Goal: Task Accomplishment & Management: Complete application form

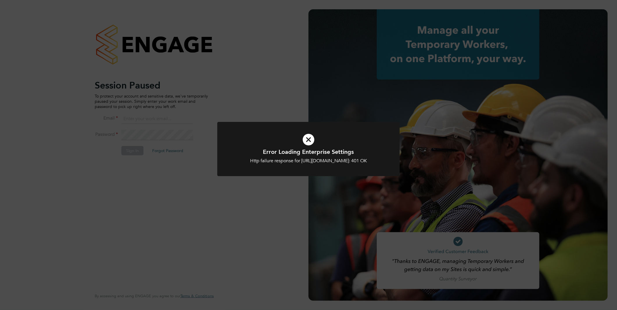
type input "vistry@caval.co.uk"
click at [141, 168] on div "Error Loading Enterprise Settings Http failure response for https://caval.app.e…" at bounding box center [308, 155] width 617 height 310
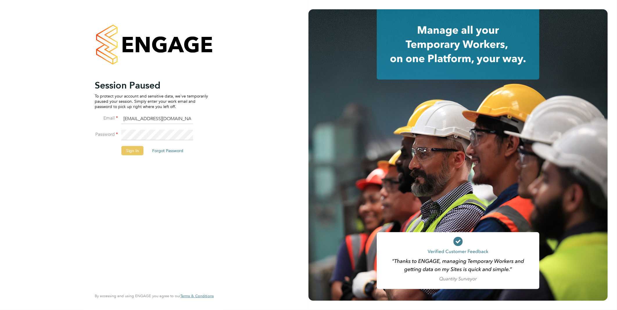
click at [132, 147] on button "Sign In" at bounding box center [132, 150] width 22 height 9
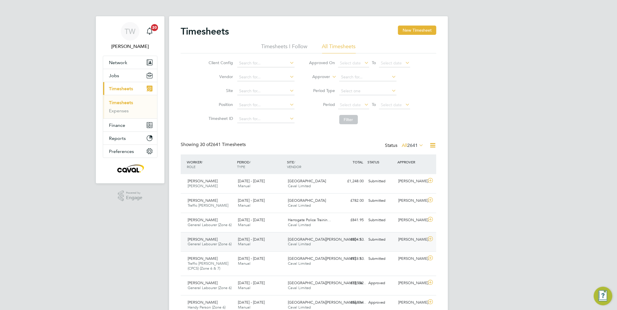
click at [252, 240] on span "22 - 28 Sep 2025" at bounding box center [251, 239] width 27 height 5
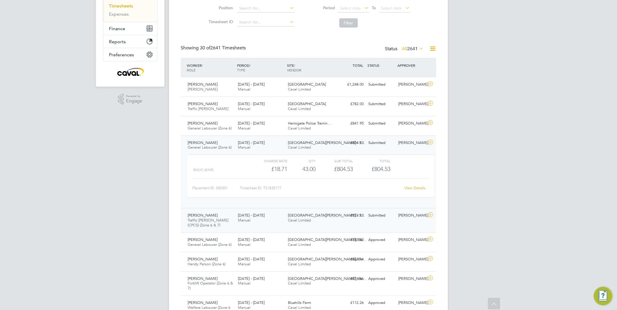
click at [246, 224] on div "22 - 28 Sep 2025 Manual" at bounding box center [261, 218] width 50 height 15
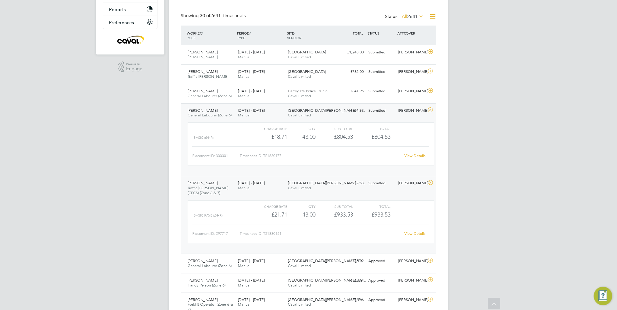
click at [417, 231] on link "View Details" at bounding box center [415, 233] width 21 height 5
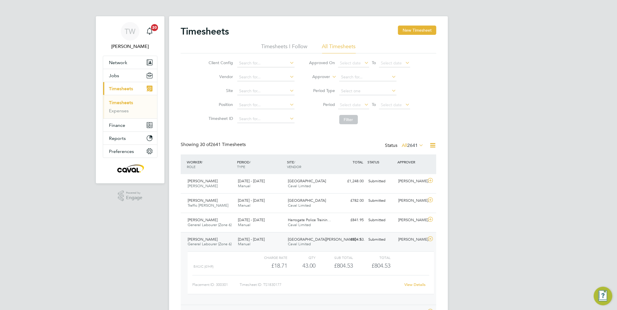
click at [122, 102] on link "Timesheets" at bounding box center [121, 103] width 24 height 6
click at [411, 31] on button "New Timesheet" at bounding box center [417, 30] width 38 height 9
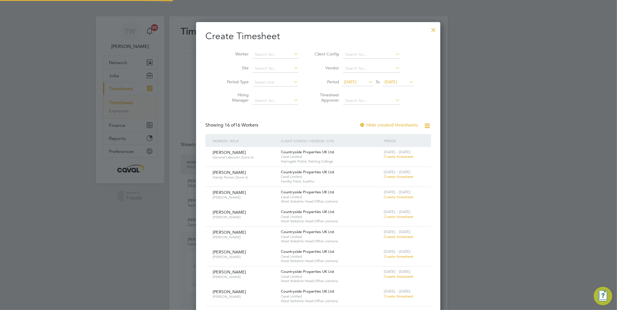
scroll to position [655, 225]
click at [384, 178] on span "Create timesheet" at bounding box center [399, 176] width 30 height 5
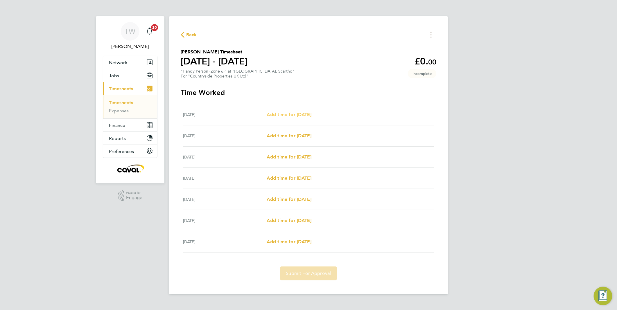
click at [289, 113] on span "Add time for Mon 22 Sep" at bounding box center [289, 115] width 45 height 6
select select "30"
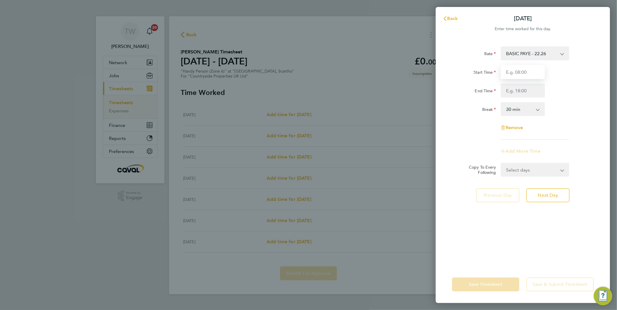
drag, startPoint x: 524, startPoint y: 69, endPoint x: 524, endPoint y: 76, distance: 7.6
click at [524, 69] on input "Start Time" at bounding box center [523, 72] width 44 height 14
type input "07:30"
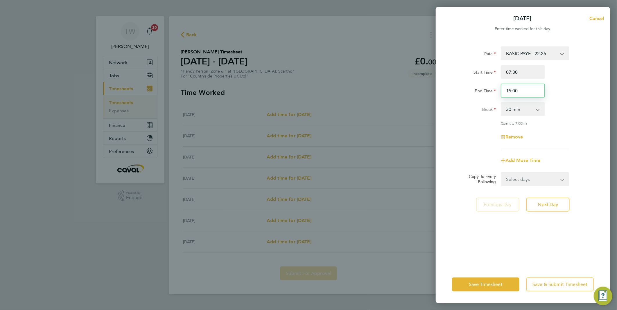
click at [511, 91] on input "15:00" at bounding box center [523, 91] width 44 height 14
click at [595, 105] on div "Break 0 min 15 min 30 min 45 min 60 min 75 min 90 min" at bounding box center [523, 109] width 146 height 14
click at [513, 91] on input "17:00" at bounding box center [523, 91] width 44 height 14
type input "17:30"
click at [579, 98] on div "Rate BASIC PAYE - 22.26 Start Time 07:30 End Time 17:30 Break 0 min 15 min 30 m…" at bounding box center [523, 97] width 142 height 103
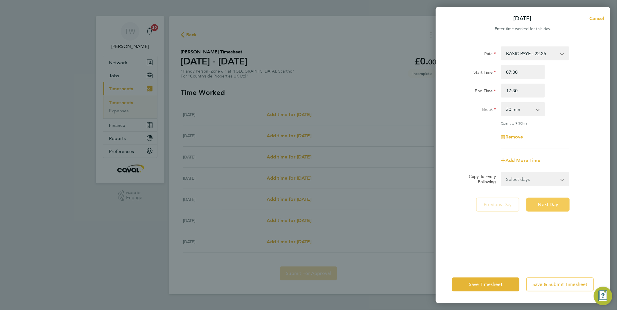
click at [559, 201] on button "Next Day" at bounding box center [547, 205] width 43 height 14
select select "30"
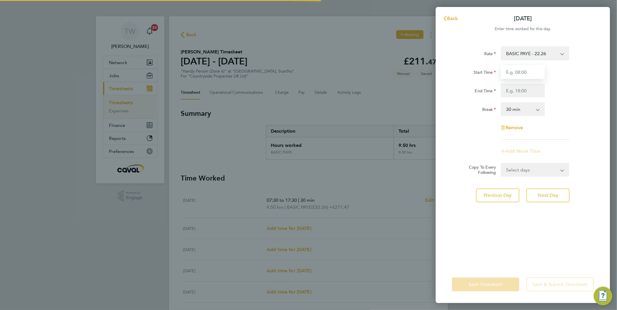
click at [513, 71] on input "Start Time" at bounding box center [523, 72] width 44 height 14
type input "07:30"
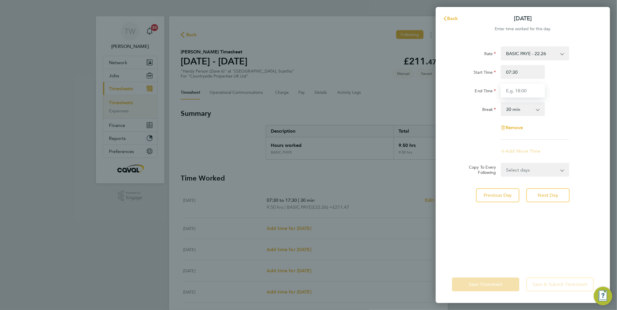
type input "17:30"
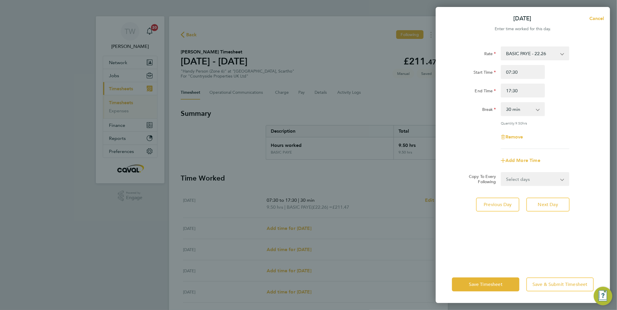
click at [547, 98] on div "Rate BASIC PAYE - 22.26 Start Time 07:30 End Time 17:30 Break 0 min 15 min 30 m…" at bounding box center [523, 97] width 142 height 103
click at [549, 202] on span "Next Day" at bounding box center [548, 205] width 20 height 6
select select "30"
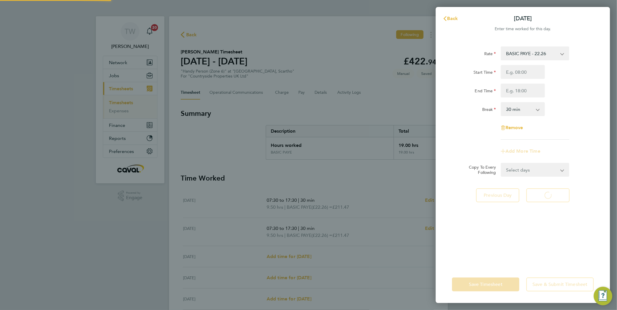
select select "30"
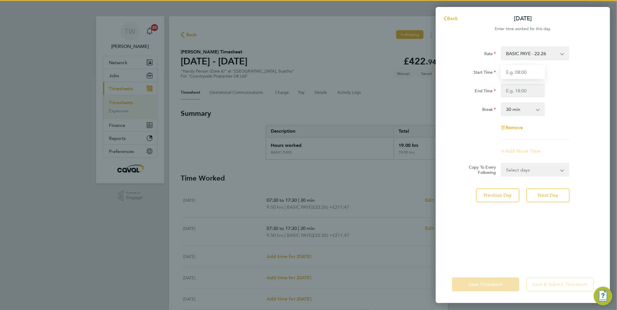
drag, startPoint x: 529, startPoint y: 70, endPoint x: 530, endPoint y: 73, distance: 3.2
click at [529, 70] on input "Start Time" at bounding box center [523, 72] width 44 height 14
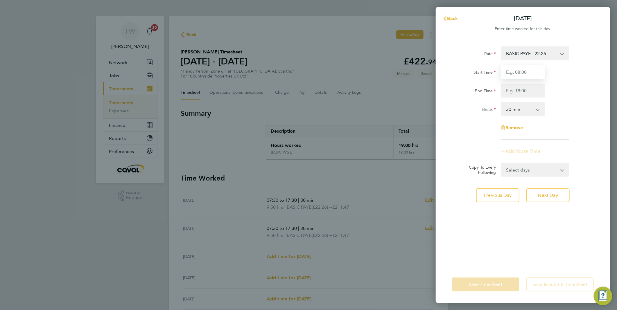
type input "07:30"
type input "17:30"
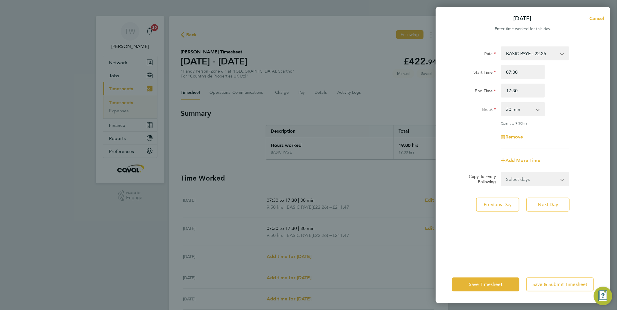
click at [575, 107] on div "Break 0 min 15 min 30 min 45 min 60 min 75 min 90 min" at bounding box center [523, 109] width 146 height 14
click at [542, 204] on span "Next Day" at bounding box center [548, 205] width 20 height 6
select select "30"
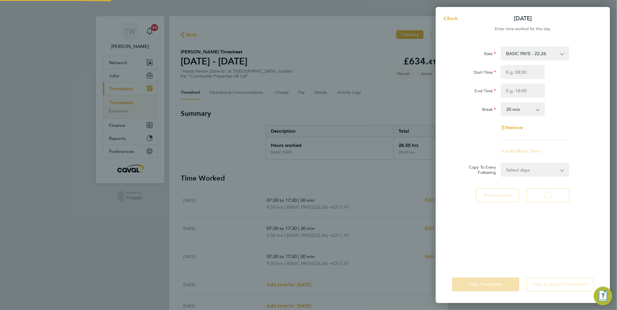
select select "30"
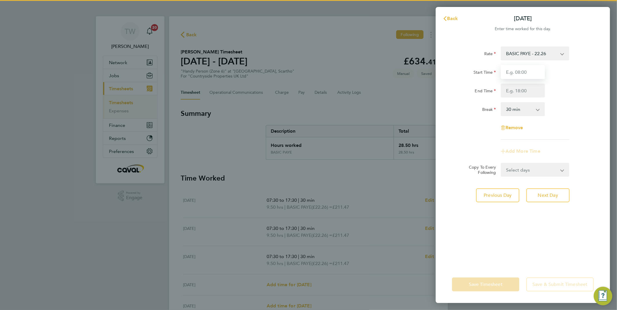
click at [527, 75] on input "Start Time" at bounding box center [523, 72] width 44 height 14
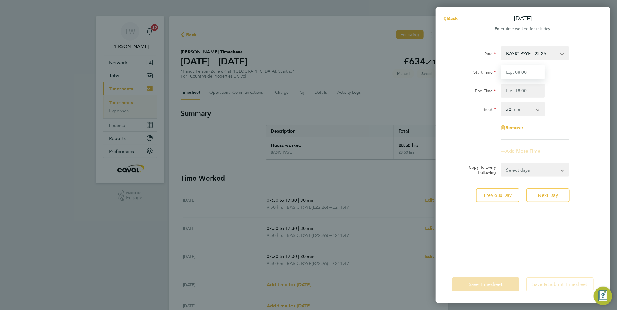
type input "07:30"
type input "17:30"
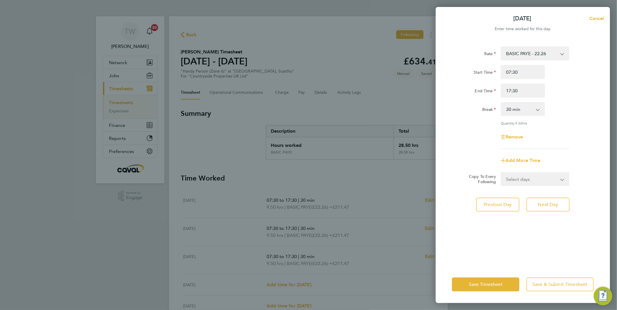
click at [583, 115] on div "Break 0 min 15 min 30 min 45 min 60 min 75 min 90 min" at bounding box center [523, 109] width 146 height 14
click at [542, 202] on span "Next Day" at bounding box center [548, 205] width 20 height 6
select select "30"
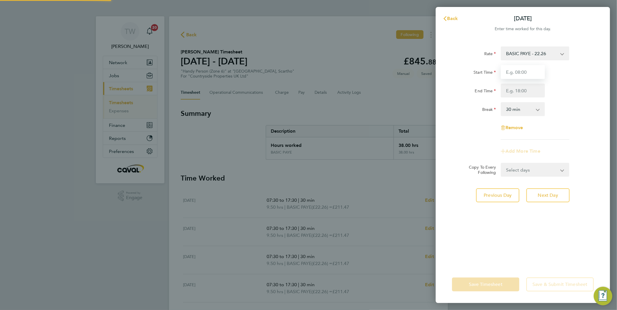
click at [521, 74] on input "Start Time" at bounding box center [523, 72] width 44 height 14
type input "07:30"
type input "17:30"
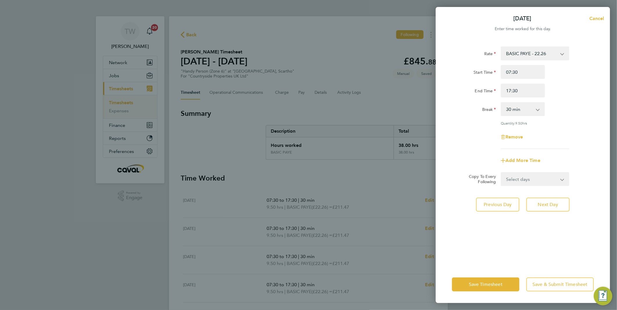
click at [566, 93] on div "End Time 17:30" at bounding box center [523, 91] width 146 height 14
click at [497, 284] on span "Save Timesheet" at bounding box center [486, 285] width 34 height 6
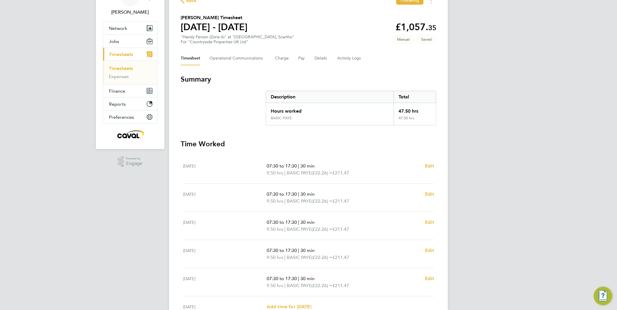
scroll to position [64, 0]
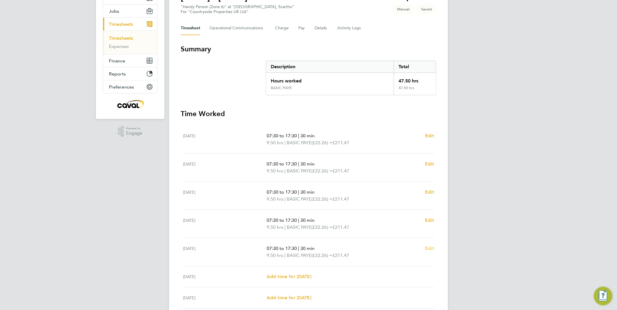
click at [431, 246] on span "Edit" at bounding box center [429, 249] width 9 height 6
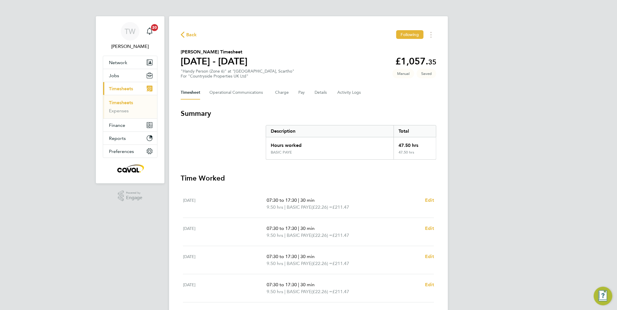
select select "30"
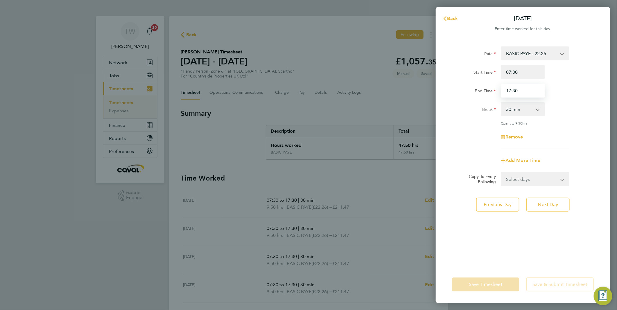
click at [509, 89] on input "17:30" at bounding box center [523, 91] width 44 height 14
type input "16:30"
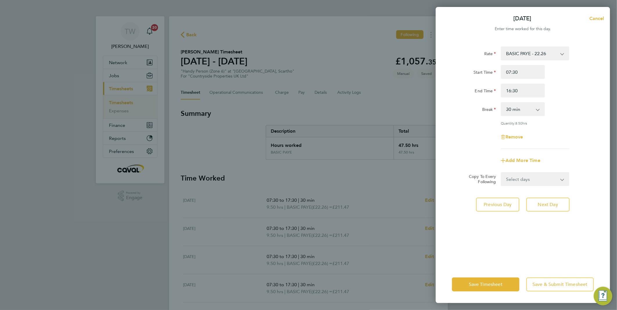
click at [570, 95] on div "End Time 16:30" at bounding box center [523, 91] width 146 height 14
click at [503, 290] on button "Save Timesheet" at bounding box center [485, 285] width 67 height 14
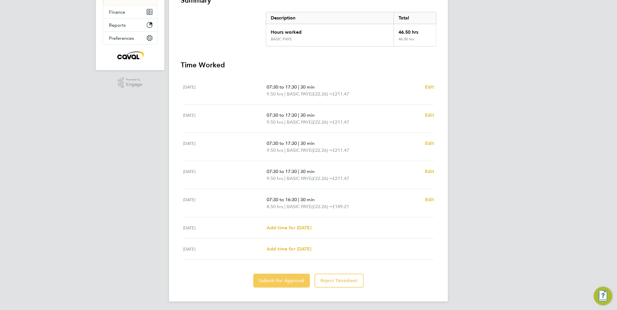
click at [299, 278] on span "Submit For Approval" at bounding box center [281, 281] width 45 height 6
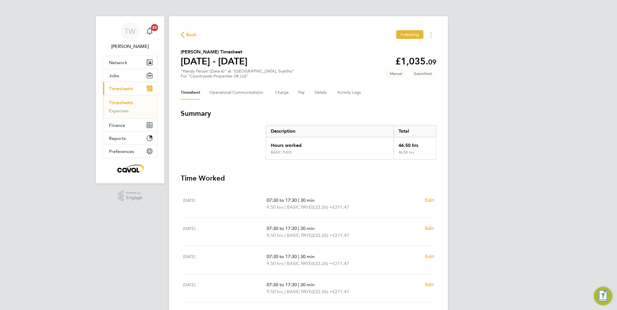
click at [125, 101] on link "Timesheets" at bounding box center [121, 103] width 24 height 6
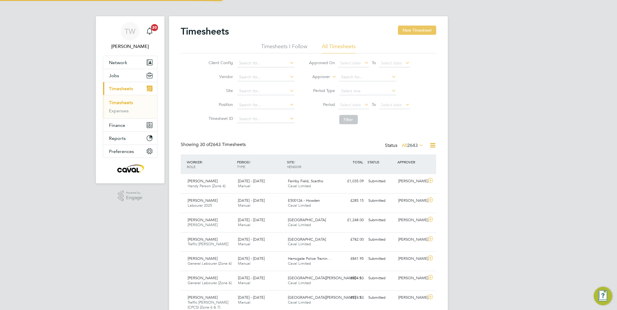
click at [404, 30] on button "New Timesheet" at bounding box center [417, 30] width 38 height 9
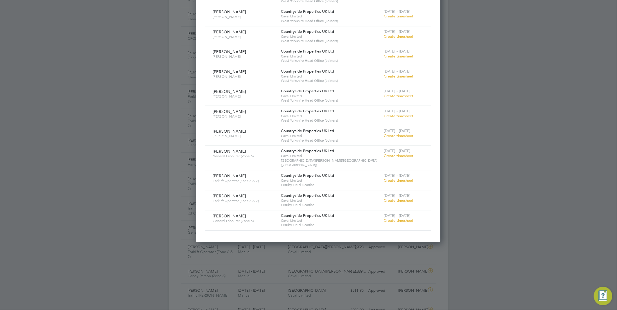
click at [384, 178] on span "Create timesheet" at bounding box center [399, 180] width 30 height 5
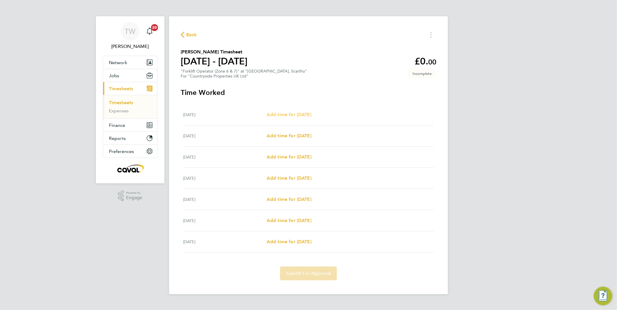
click at [307, 118] on link "Add time for Mon 22 Sep" at bounding box center [289, 114] width 45 height 7
select select "30"
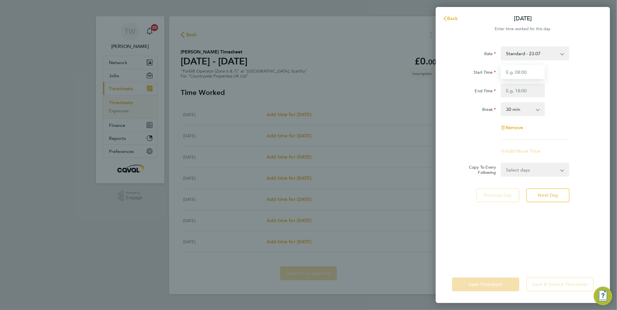
click at [532, 75] on input "Start Time" at bounding box center [523, 72] width 44 height 14
type input "07:30"
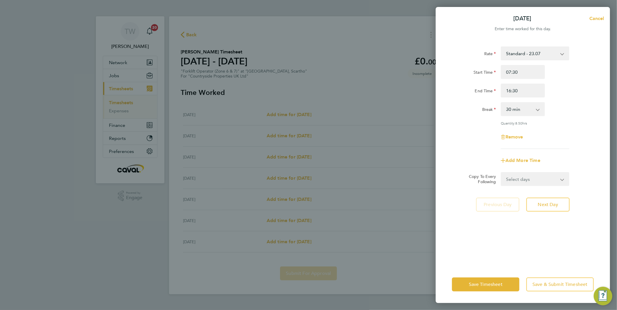
click at [556, 97] on div "End Time 16:30" at bounding box center [523, 91] width 146 height 14
click at [508, 92] on input "16:30" at bounding box center [523, 91] width 44 height 14
type input "17:30"
click at [558, 100] on div "Rate Standard - 23.07 Start Time 07:30 End Time 17:30 Break 0 min 15 min 30 min…" at bounding box center [523, 97] width 142 height 103
click at [561, 203] on button "Next Day" at bounding box center [547, 205] width 43 height 14
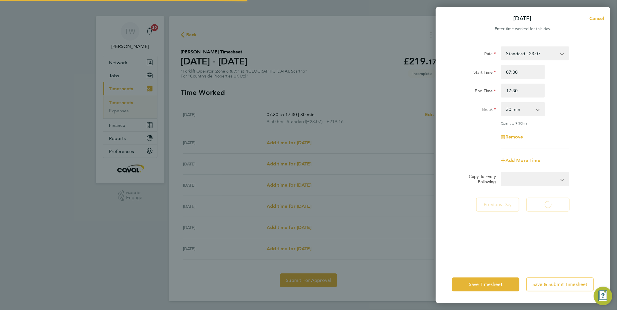
select select "30"
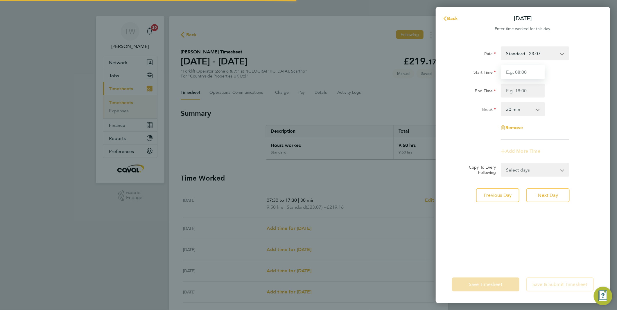
click at [525, 75] on input "Start Time" at bounding box center [523, 72] width 44 height 14
type input "07:30"
type input "17:30"
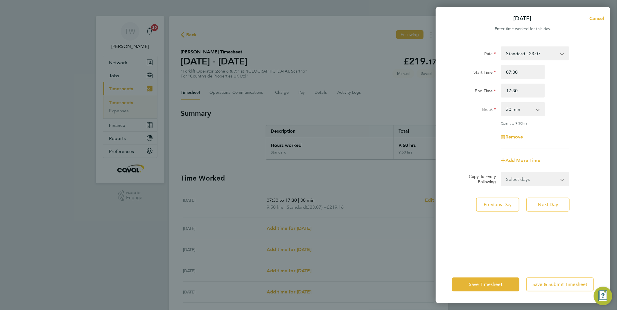
click at [565, 103] on div "Break 0 min 15 min 30 min 45 min 60 min 75 min 90 min" at bounding box center [523, 109] width 146 height 14
click at [549, 202] on span "Next Day" at bounding box center [548, 205] width 20 height 6
select select "30"
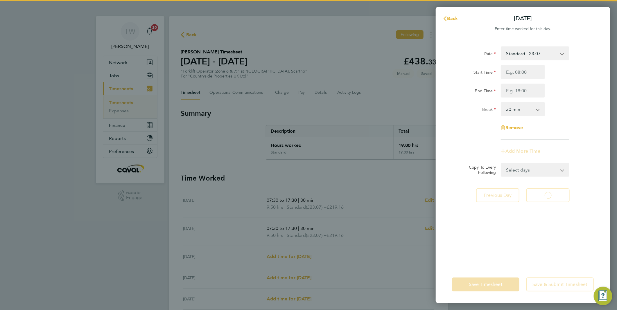
select select "30"
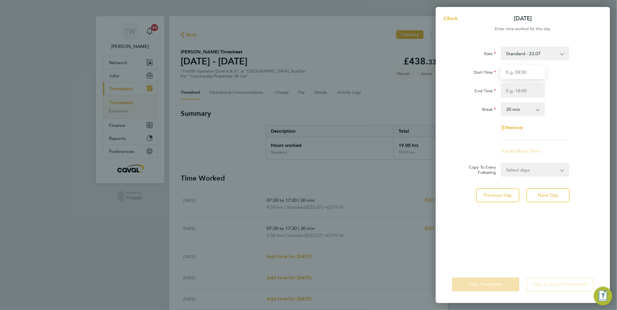
drag, startPoint x: 526, startPoint y: 80, endPoint x: 526, endPoint y: 74, distance: 5.3
click at [526, 74] on input "Start Time" at bounding box center [523, 72] width 44 height 14
type input "07:30"
type input "17:30"
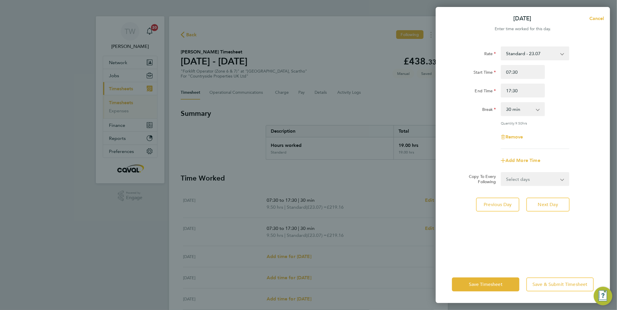
click at [566, 106] on div "Break 0 min 15 min 30 min 45 min 60 min 75 min 90 min" at bounding box center [523, 109] width 146 height 14
click at [552, 202] on span "Next Day" at bounding box center [548, 205] width 20 height 6
select select "30"
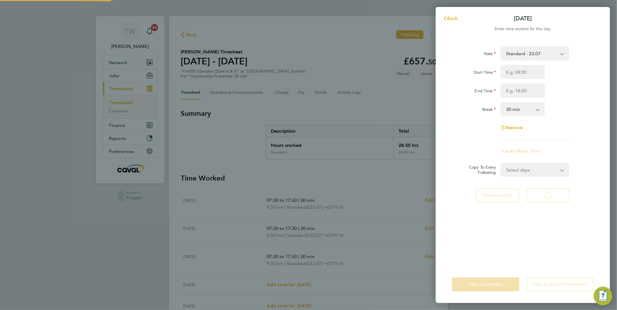
select select "30"
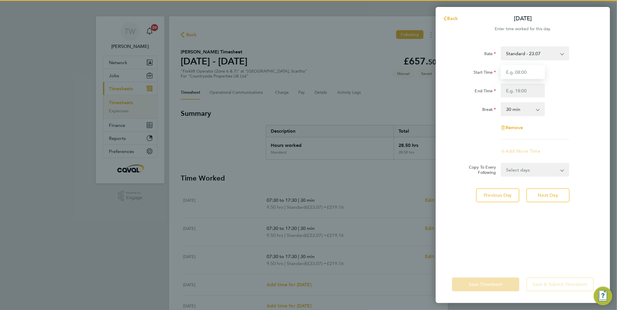
click at [529, 76] on input "Start Time" at bounding box center [523, 72] width 44 height 14
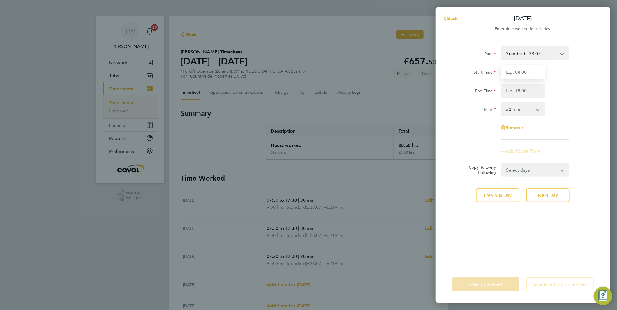
type input "07:30"
type input "17:30"
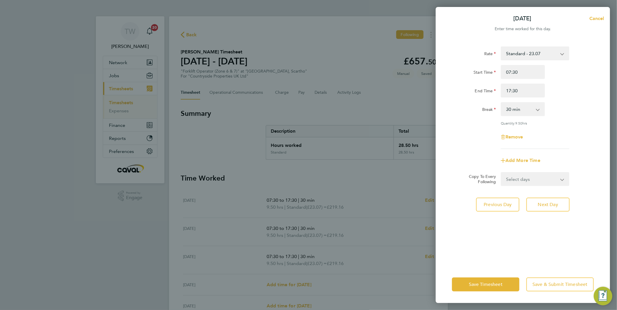
click at [561, 102] on div "Break 0 min 15 min 30 min 45 min 60 min 75 min 90 min" at bounding box center [523, 109] width 146 height 14
click at [557, 198] on button "Next Day" at bounding box center [547, 205] width 43 height 14
select select "30"
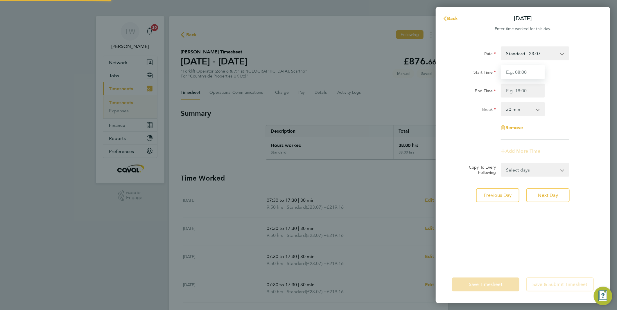
click at [519, 74] on input "Start Time" at bounding box center [523, 72] width 44 height 14
type input "07:30"
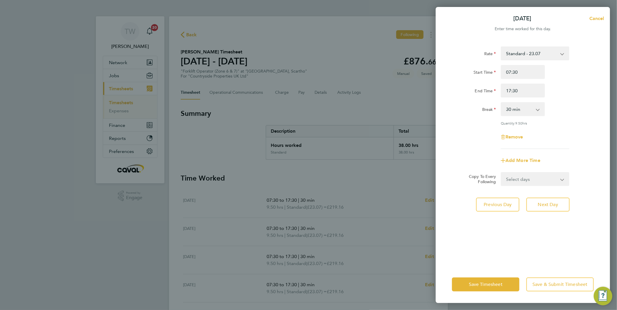
click at [580, 89] on div "End Time 17:30" at bounding box center [523, 91] width 146 height 14
click at [509, 91] on input "17:30" at bounding box center [523, 91] width 44 height 14
type input "16:30"
click at [562, 101] on div "Rate Standard - 23.07 Start Time 07:30 End Time 16:30 Break 0 min 15 min 30 min…" at bounding box center [523, 97] width 142 height 103
click at [501, 281] on button "Save Timesheet" at bounding box center [485, 285] width 67 height 14
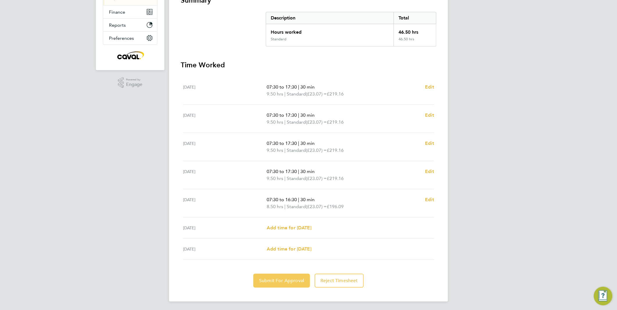
click at [290, 277] on button "Submit For Approval" at bounding box center [281, 281] width 57 height 14
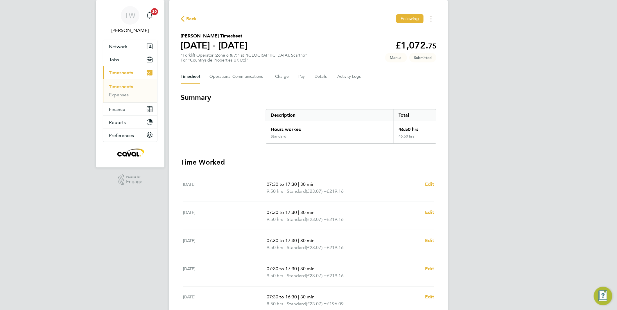
click at [122, 85] on link "Timesheets" at bounding box center [121, 87] width 24 height 6
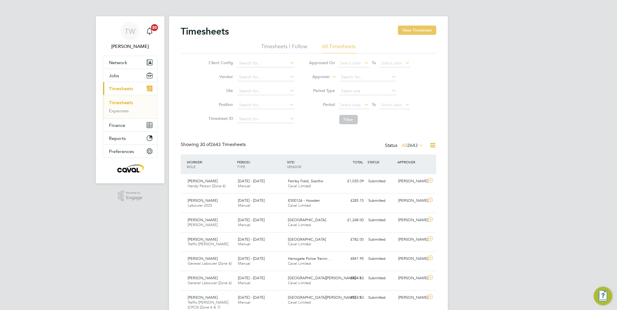
click at [420, 27] on button "New Timesheet" at bounding box center [417, 30] width 38 height 9
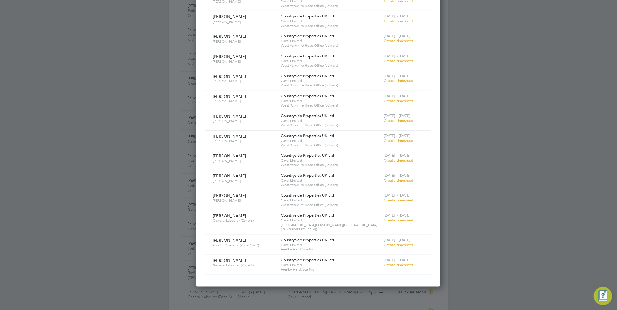
click at [389, 242] on span "Create timesheet" at bounding box center [399, 244] width 30 height 5
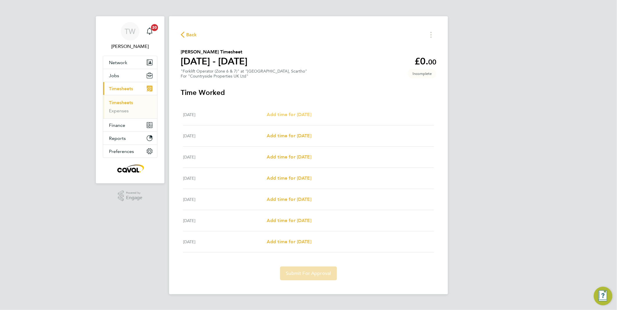
click at [281, 115] on span "Add time for Mon 22 Sep" at bounding box center [289, 115] width 45 height 6
select select "30"
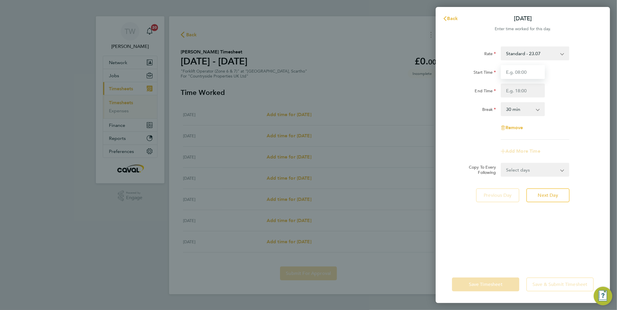
click at [507, 71] on input "Start Time" at bounding box center [523, 72] width 44 height 14
type input "07:30"
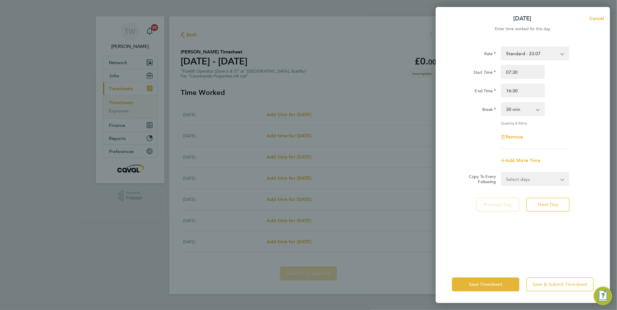
click at [563, 120] on div "Rate Standard - 23.07 Start Time 07:30 End Time 16:30 Break 0 min 15 min 30 min…" at bounding box center [523, 97] width 142 height 103
click at [510, 90] on input "16:30" at bounding box center [523, 91] width 44 height 14
type input "17:30"
drag, startPoint x: 574, startPoint y: 116, endPoint x: 573, endPoint y: 144, distance: 27.9
click at [574, 116] on div "Rate Standard - 23.07 Start Time 07:30 End Time 17:30 Break 0 min 15 min 30 min…" at bounding box center [523, 97] width 142 height 103
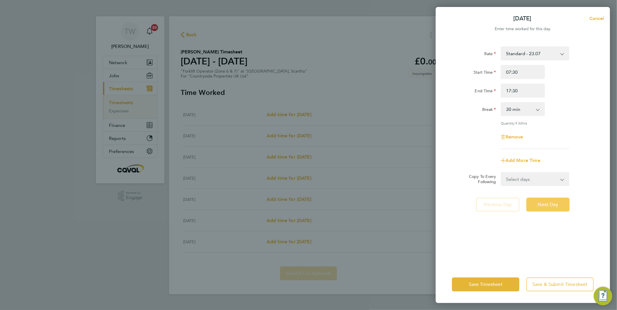
click at [551, 204] on span "Next Day" at bounding box center [548, 205] width 20 height 6
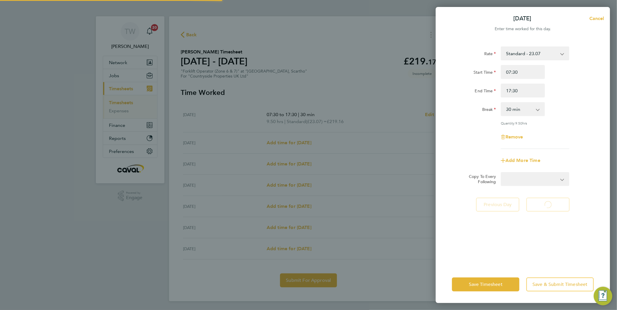
select select "30"
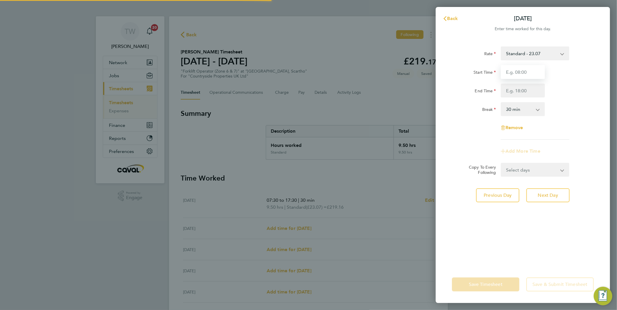
click at [521, 74] on input "Start Time" at bounding box center [523, 72] width 44 height 14
type input "07:30"
type input "17:30"
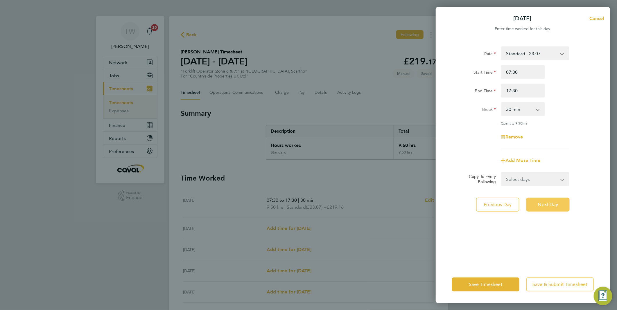
click at [549, 199] on button "Next Day" at bounding box center [547, 205] width 43 height 14
select select "30"
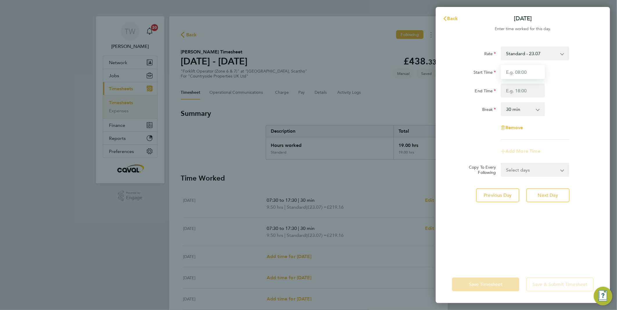
drag, startPoint x: 531, startPoint y: 70, endPoint x: 531, endPoint y: 74, distance: 4.7
click at [531, 70] on input "Start Time" at bounding box center [523, 72] width 44 height 14
type input "07:30"
type input "17:30"
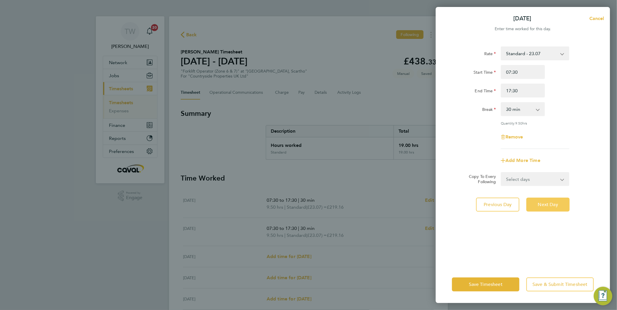
click at [548, 204] on span "Next Day" at bounding box center [548, 205] width 20 height 6
select select "30"
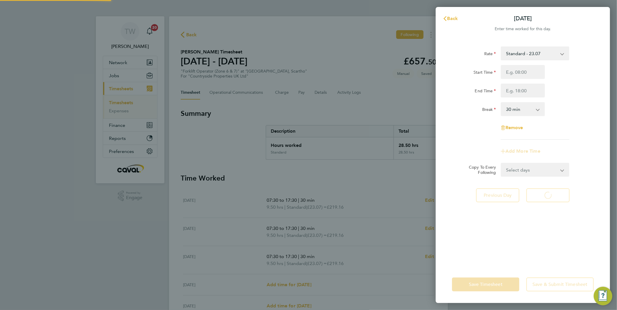
select select "30"
click at [530, 69] on input "Start Time" at bounding box center [523, 72] width 44 height 14
type input "07:30"
type input "17:30"
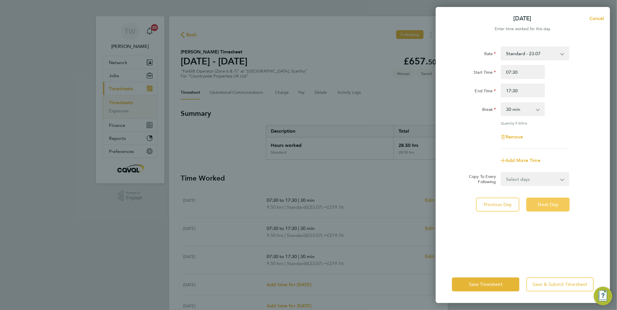
click at [553, 204] on span "Next Day" at bounding box center [548, 205] width 20 height 6
select select "30"
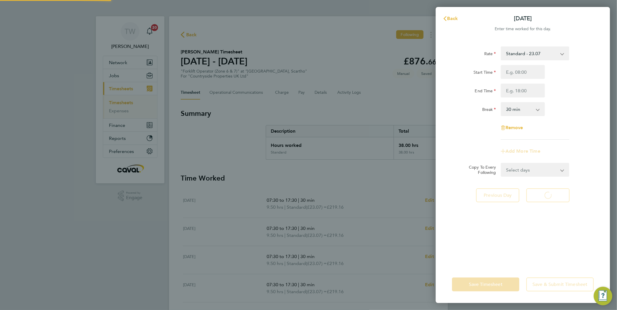
select select "30"
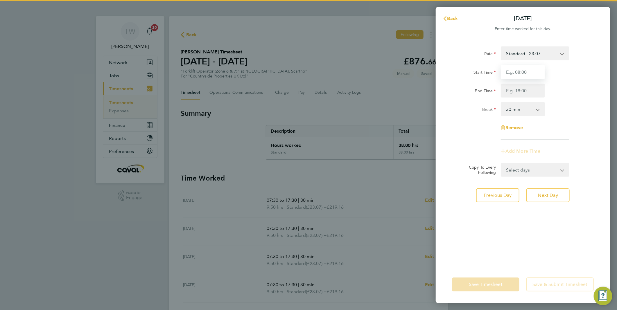
click at [518, 74] on input "Start Time" at bounding box center [523, 72] width 44 height 14
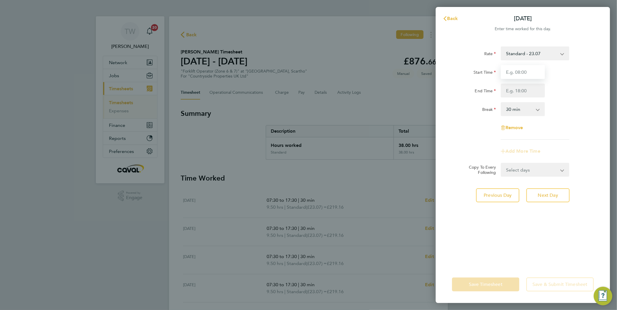
type input "07:30"
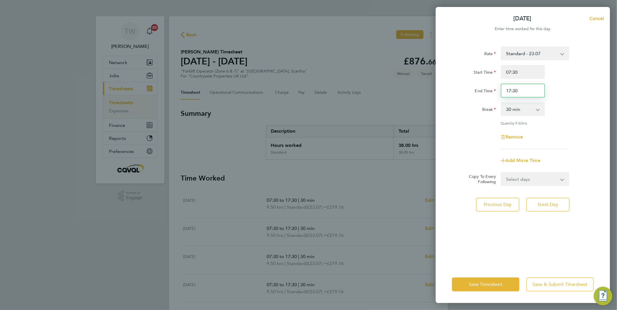
click at [510, 92] on input "17:30" at bounding box center [523, 91] width 44 height 14
type input "16:30"
click at [555, 94] on div "End Time 16:30" at bounding box center [523, 91] width 146 height 14
click at [510, 285] on button "Save Timesheet" at bounding box center [485, 285] width 67 height 14
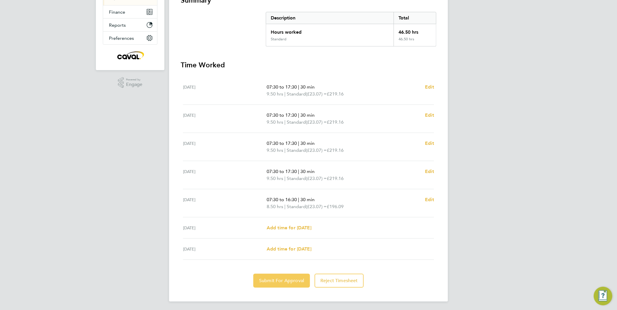
drag, startPoint x: 286, startPoint y: 277, endPoint x: 278, endPoint y: 273, distance: 9.4
click at [286, 277] on button "Submit For Approval" at bounding box center [281, 281] width 57 height 14
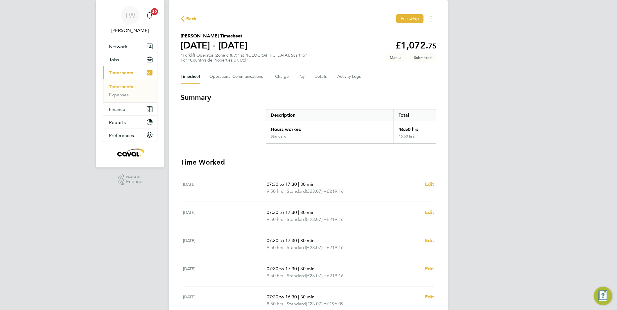
click at [126, 85] on link "Timesheets" at bounding box center [121, 87] width 24 height 6
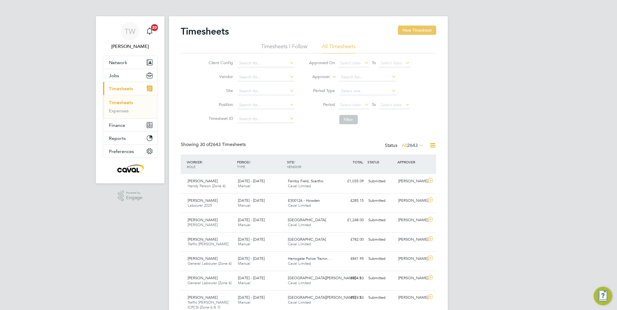
click at [413, 29] on button "New Timesheet" at bounding box center [417, 30] width 38 height 9
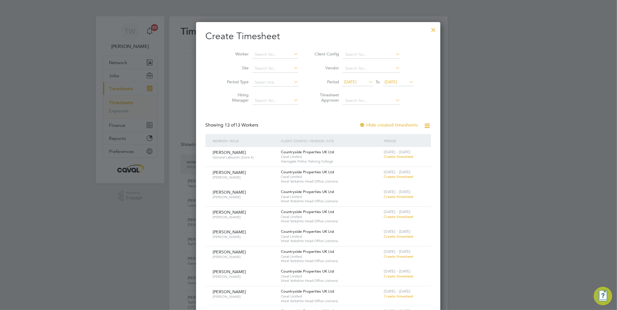
click at [385, 81] on span "23 Sep 2025" at bounding box center [391, 81] width 12 height 5
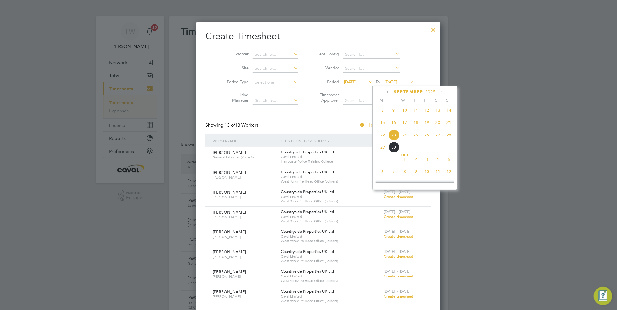
click at [449, 138] on span "28" at bounding box center [448, 135] width 11 height 11
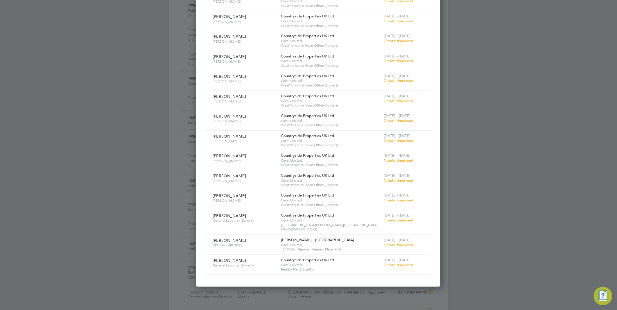
click at [390, 263] on span "Create timesheet" at bounding box center [399, 265] width 30 height 5
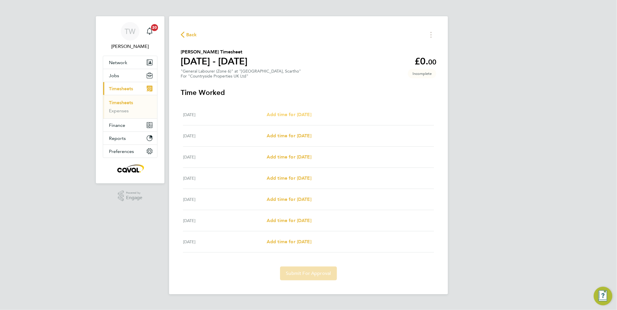
click at [284, 118] on link "Add time for Mon 22 Sep" at bounding box center [289, 114] width 45 height 7
select select "30"
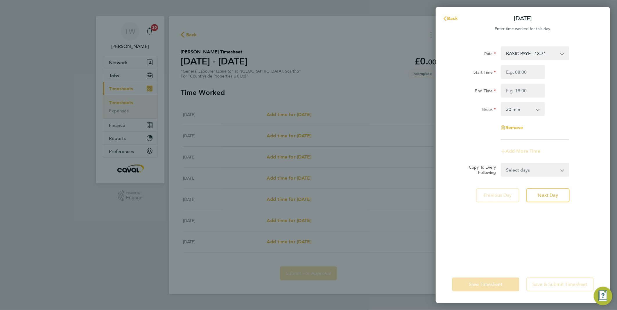
click at [533, 80] on div "Start Time End Time" at bounding box center [523, 81] width 146 height 33
click at [531, 75] on input "Start Time" at bounding box center [523, 72] width 44 height 14
type input "07:30"
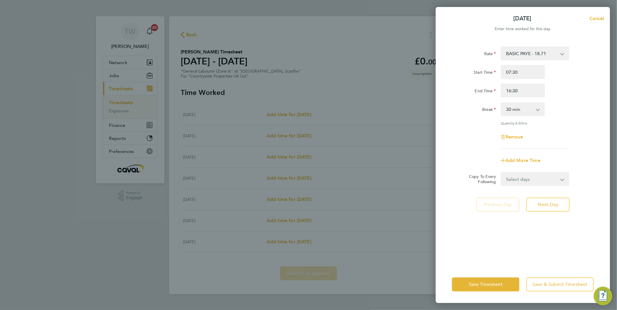
click at [563, 111] on div "Break 0 min 15 min 30 min 45 min 60 min 75 min 90 min" at bounding box center [523, 109] width 146 height 14
click at [509, 92] on input "16:30" at bounding box center [523, 91] width 44 height 14
type input "17:30"
click at [561, 108] on div "Break 0 min 15 min 30 min 45 min 60 min 75 min 90 min" at bounding box center [523, 109] width 146 height 14
click at [547, 204] on span "Next Day" at bounding box center [548, 205] width 20 height 6
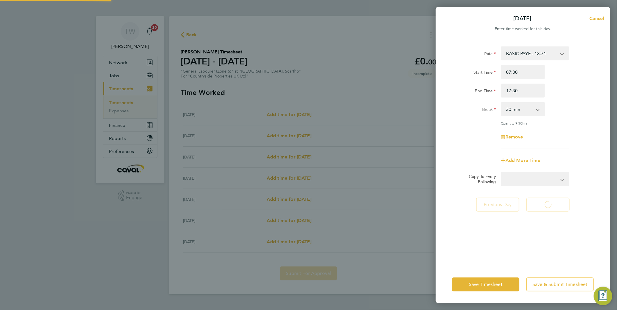
select select "30"
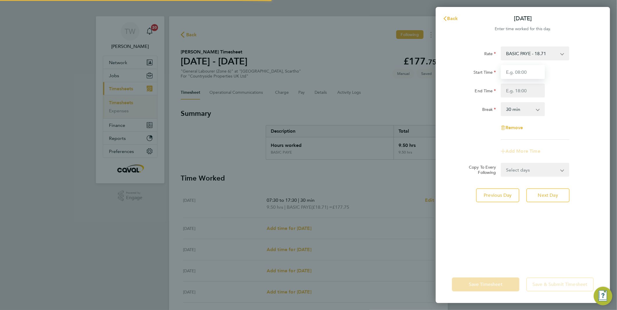
click at [536, 74] on input "Start Time" at bounding box center [523, 72] width 44 height 14
type input "07:30"
type input "17:30"
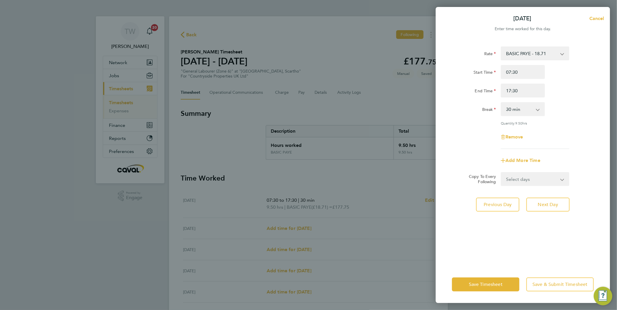
click at [571, 126] on div "Rate BASIC PAYE - 18.71 Start Time 07:30 End Time 17:30 Break 0 min 15 min 30 m…" at bounding box center [523, 97] width 142 height 103
click at [541, 202] on span "Next Day" at bounding box center [548, 205] width 20 height 6
select select "30"
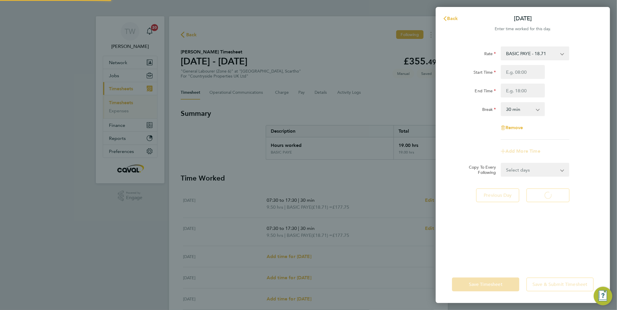
select select "30"
click at [526, 73] on input "Start Time" at bounding box center [523, 72] width 44 height 14
type input "07:30"
type input "17:30"
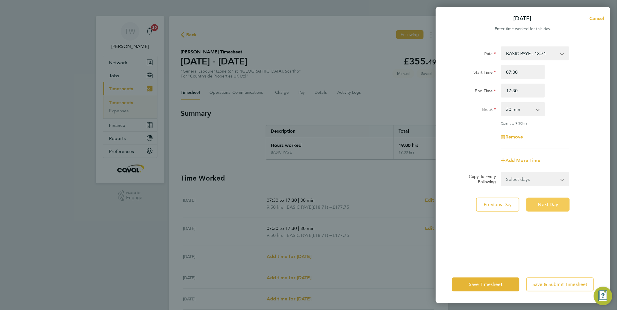
click at [549, 209] on button "Next Day" at bounding box center [547, 205] width 43 height 14
select select "30"
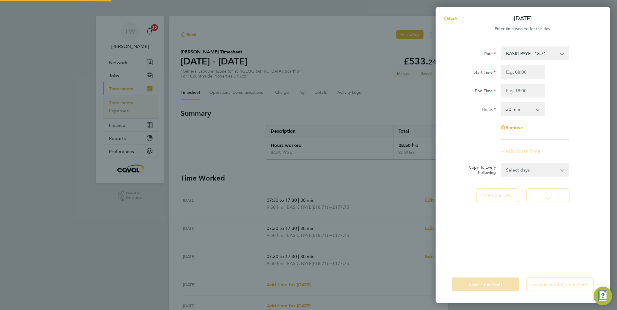
select select "30"
click at [534, 71] on input "Start Time" at bounding box center [523, 72] width 44 height 14
type input "07:30"
type input "17:30"
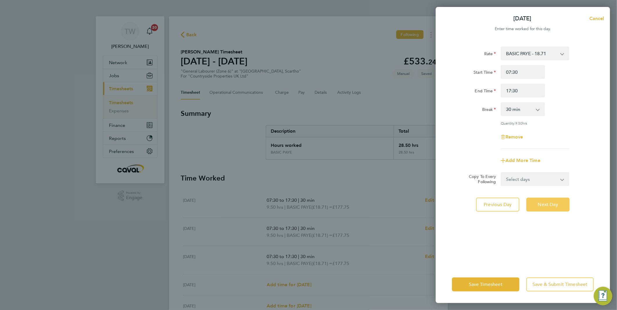
click at [547, 202] on span "Next Day" at bounding box center [548, 205] width 20 height 6
select select "30"
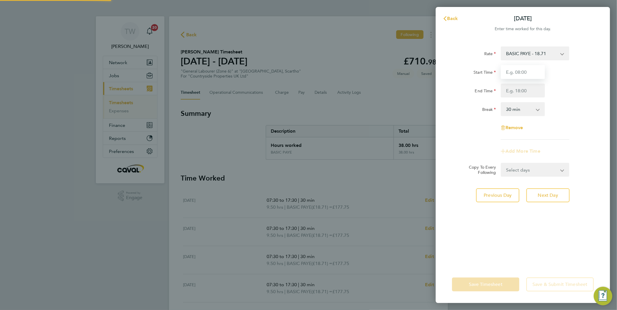
click at [520, 73] on input "Start Time" at bounding box center [523, 72] width 44 height 14
type input "07:30"
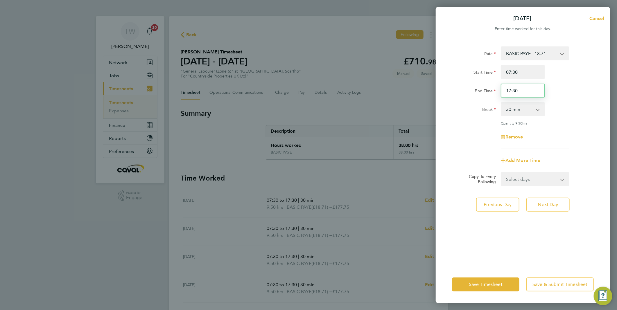
click at [510, 90] on input "17:30" at bounding box center [523, 91] width 44 height 14
type input "16:30"
click at [563, 108] on div "Break 0 min 15 min 30 min 45 min 60 min 75 min 90 min" at bounding box center [523, 109] width 146 height 14
click at [486, 282] on span "Save Timesheet" at bounding box center [486, 285] width 34 height 6
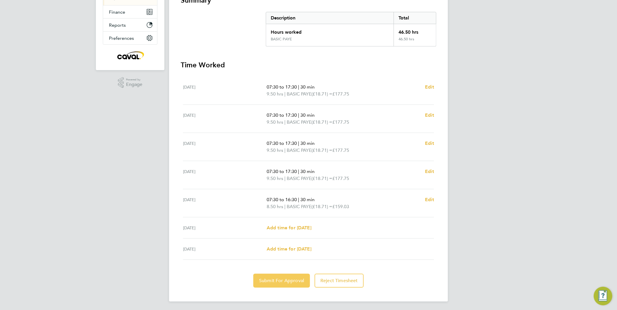
click at [283, 280] on span "Submit For Approval" at bounding box center [281, 281] width 45 height 6
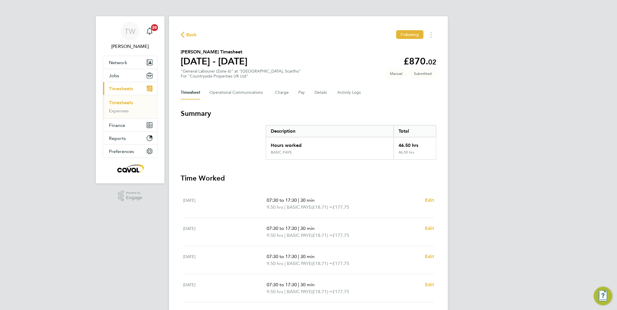
click at [118, 102] on link "Timesheets" at bounding box center [121, 103] width 24 height 6
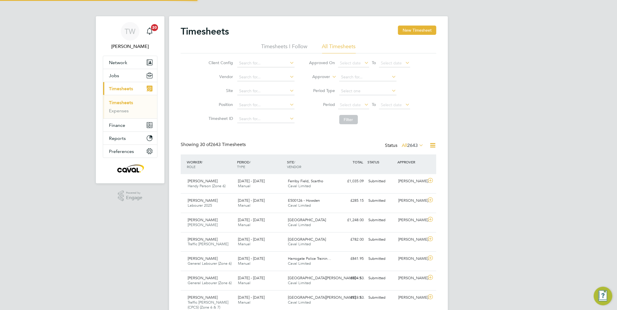
scroll to position [15, 51]
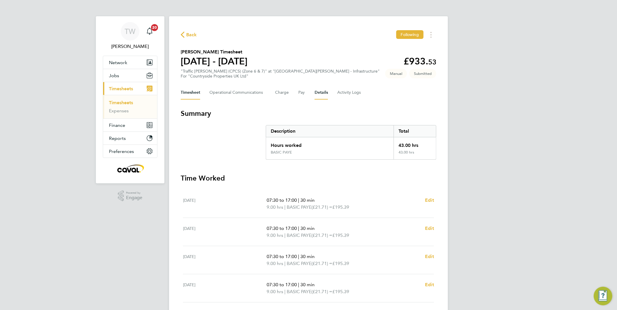
click at [323, 94] on button "Details" at bounding box center [321, 93] width 13 height 14
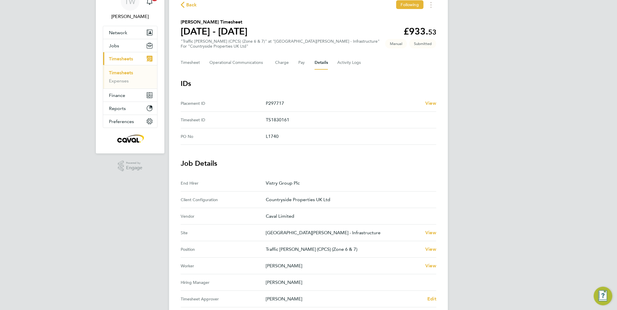
scroll to position [97, 0]
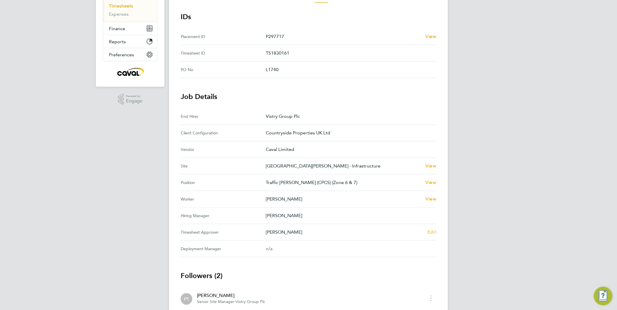
click at [429, 229] on span "Edit" at bounding box center [431, 232] width 9 height 6
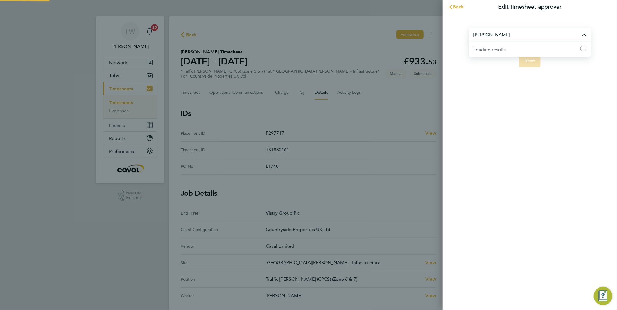
click at [493, 35] on input "[PERSON_NAME]" at bounding box center [530, 35] width 122 height 14
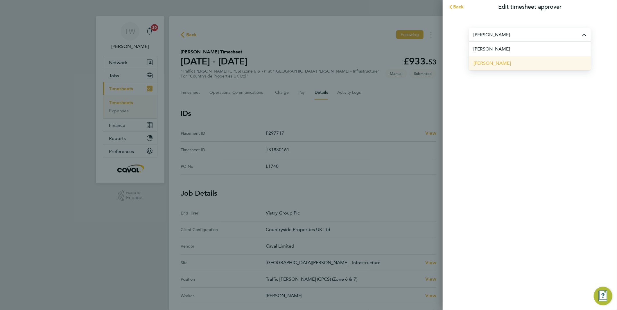
click at [507, 62] on li "[PERSON_NAME]" at bounding box center [530, 63] width 122 height 14
type input "[PERSON_NAME]"
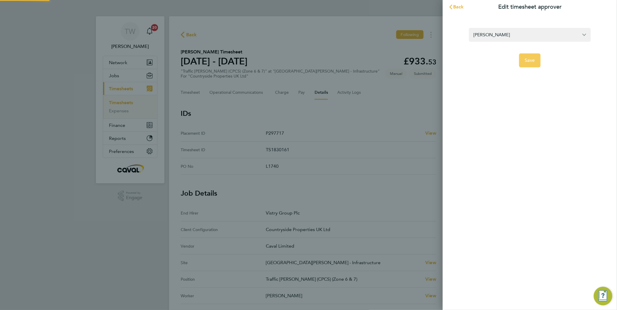
click at [524, 60] on button "Save" at bounding box center [530, 60] width 22 height 14
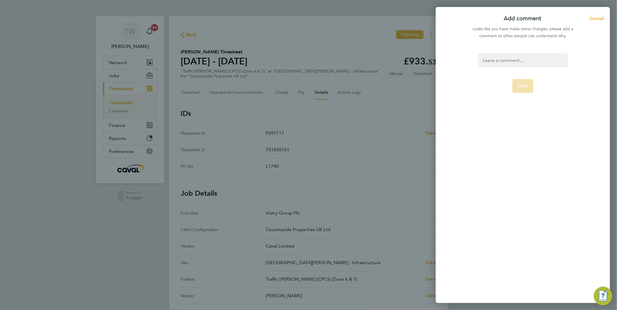
click at [526, 62] on div at bounding box center [523, 60] width 90 height 14
click at [526, 81] on button "Post" at bounding box center [522, 86] width 21 height 14
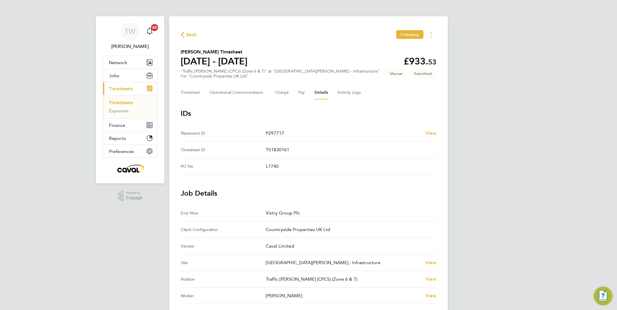
click at [495, 185] on div "TW [PERSON_NAME] Notifications 20 Applications: Network Team Members Businesses…" at bounding box center [308, 234] width 617 height 468
